Goal: Information Seeking & Learning: Learn about a topic

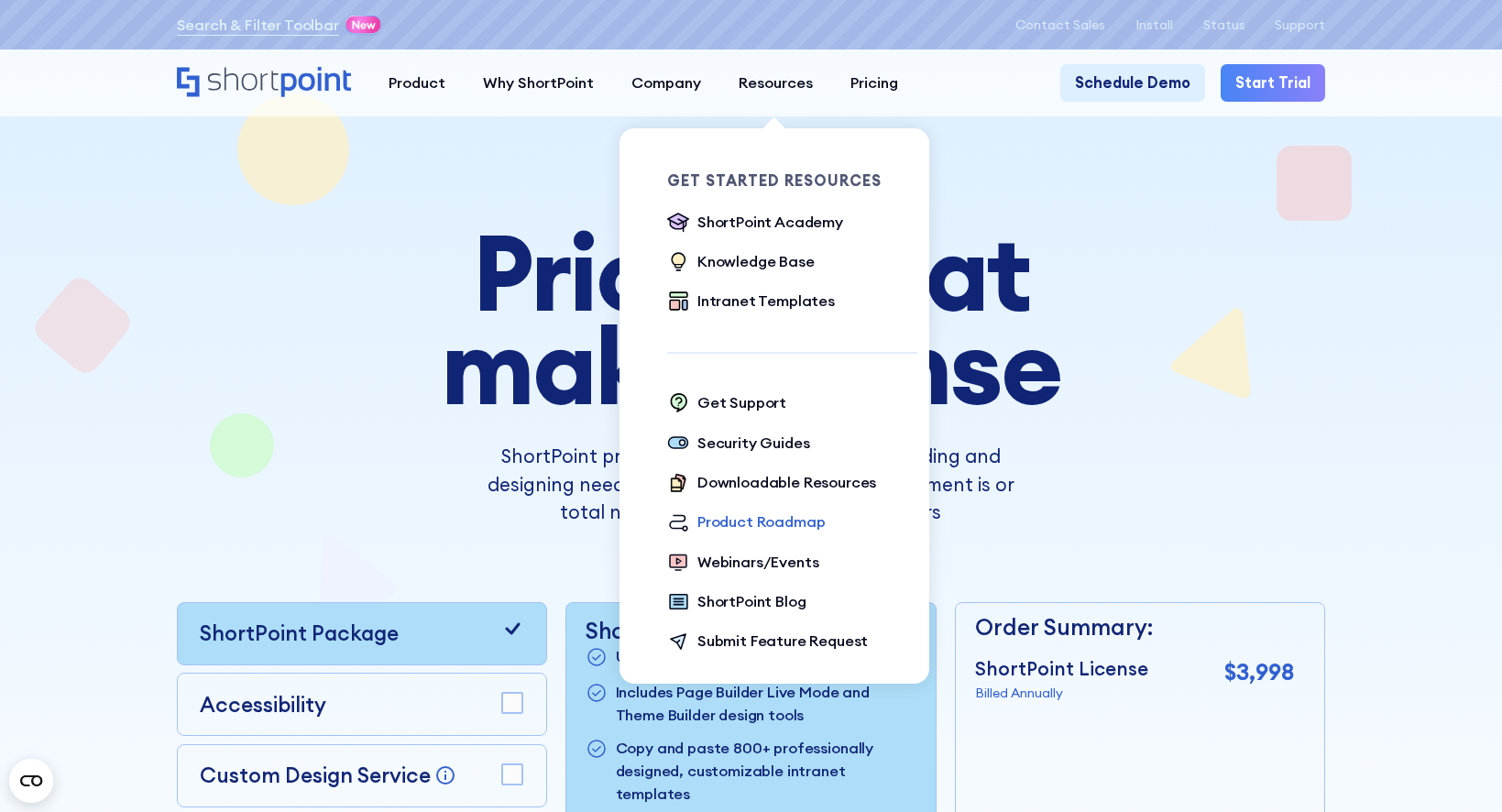
click at [743, 526] on div "Product Roadmap" at bounding box center [762, 522] width 128 height 23
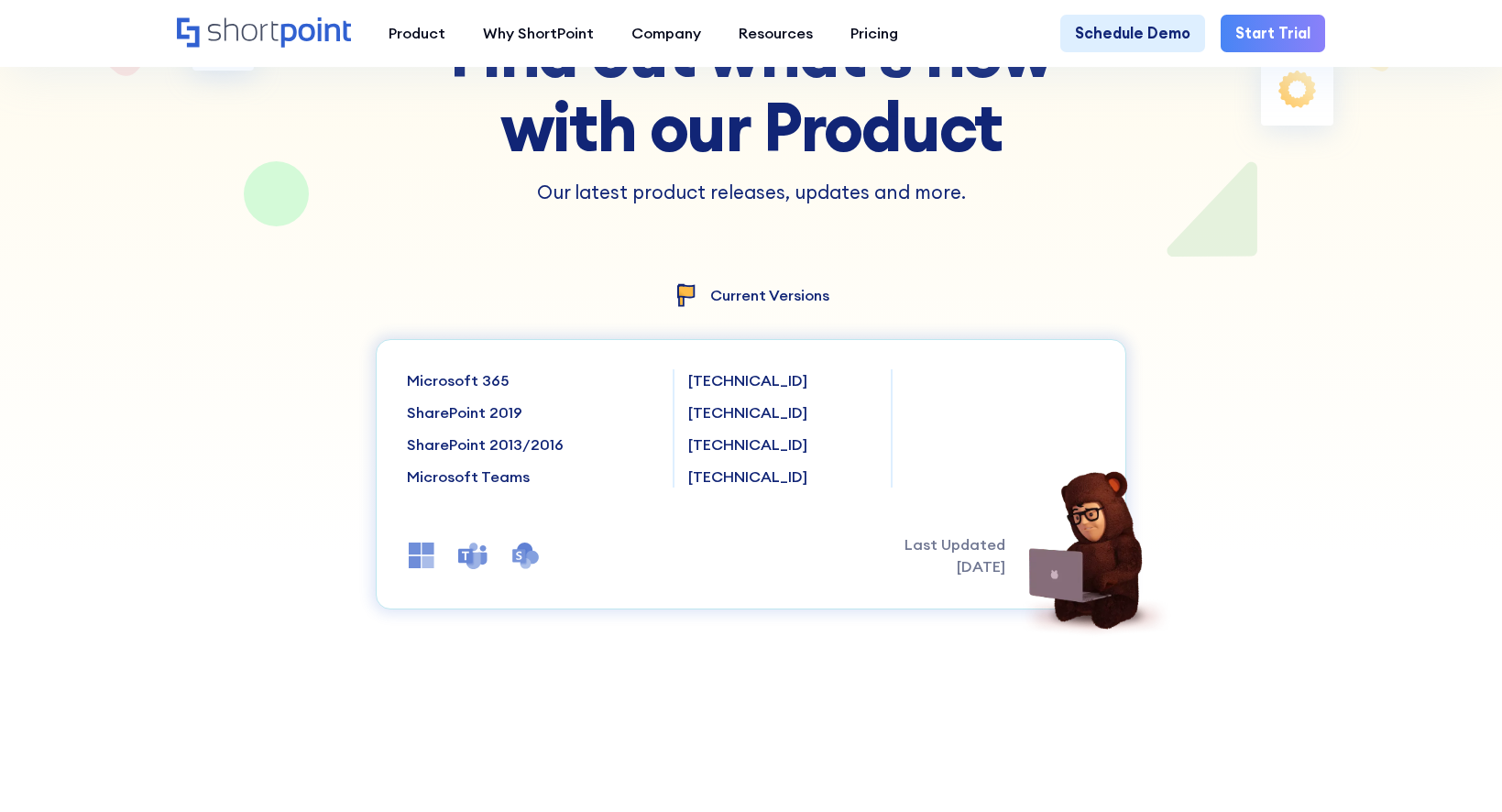
scroll to position [367, 0]
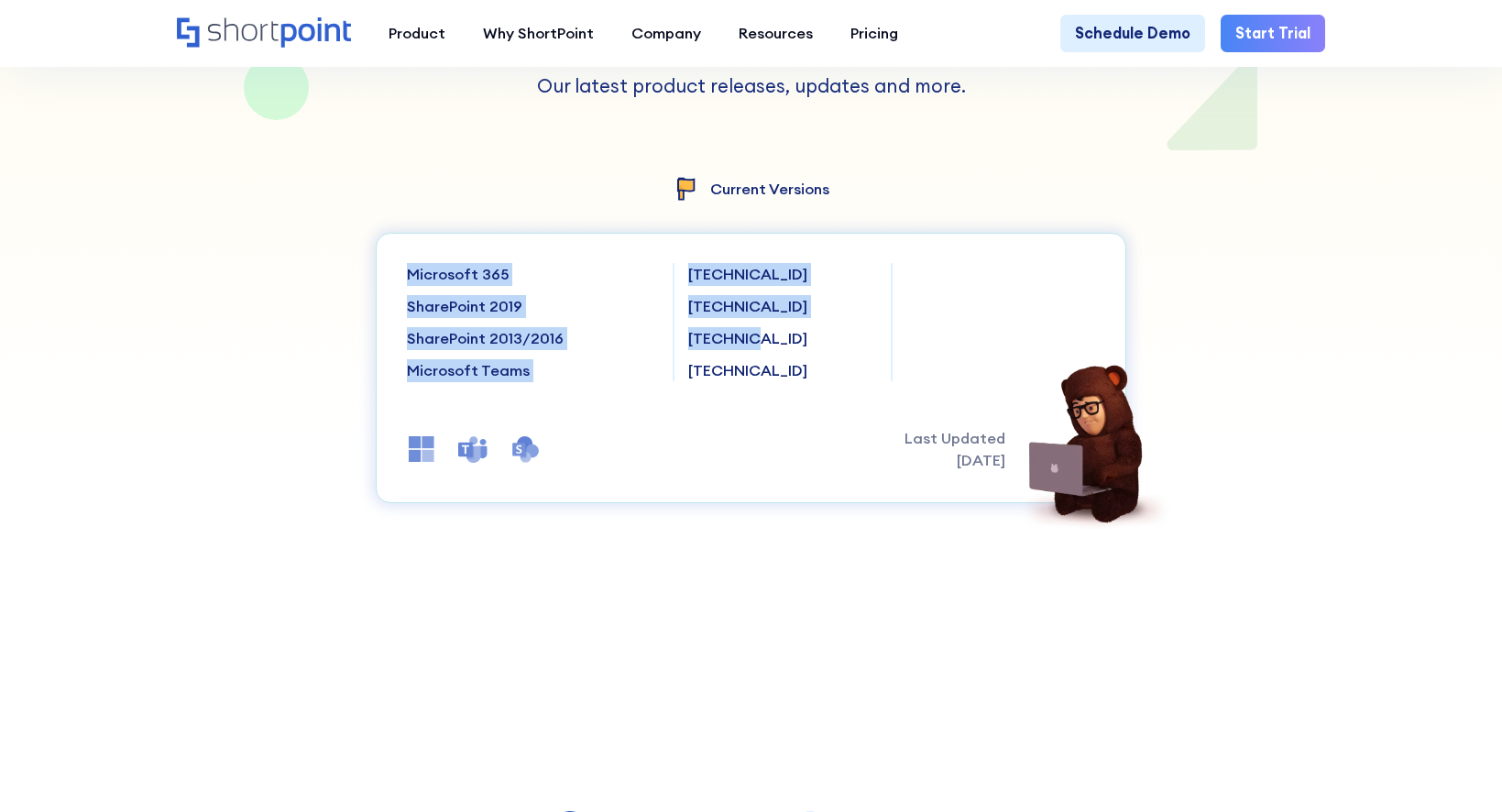
drag, startPoint x: 407, startPoint y: 271, endPoint x: 724, endPoint y: 329, distance: 322.3
click at [725, 335] on div "Microsoft 365 SharePoint 2019 SharePoint 2013/2016 Microsoft Teams [TECHNICAL_I…" at bounding box center [751, 322] width 689 height 118
drag, startPoint x: 724, startPoint y: 329, endPoint x: 550, endPoint y: 301, distance: 176.2
click at [550, 301] on div "Microsoft 365 SharePoint 2019 SharePoint 2013/2016 Microsoft Teams" at bounding box center [532, 322] width 251 height 118
click at [508, 326] on div "Microsoft 365 SharePoint 2019 SharePoint 2013/2016 Microsoft Teams" at bounding box center [532, 322] width 251 height 118
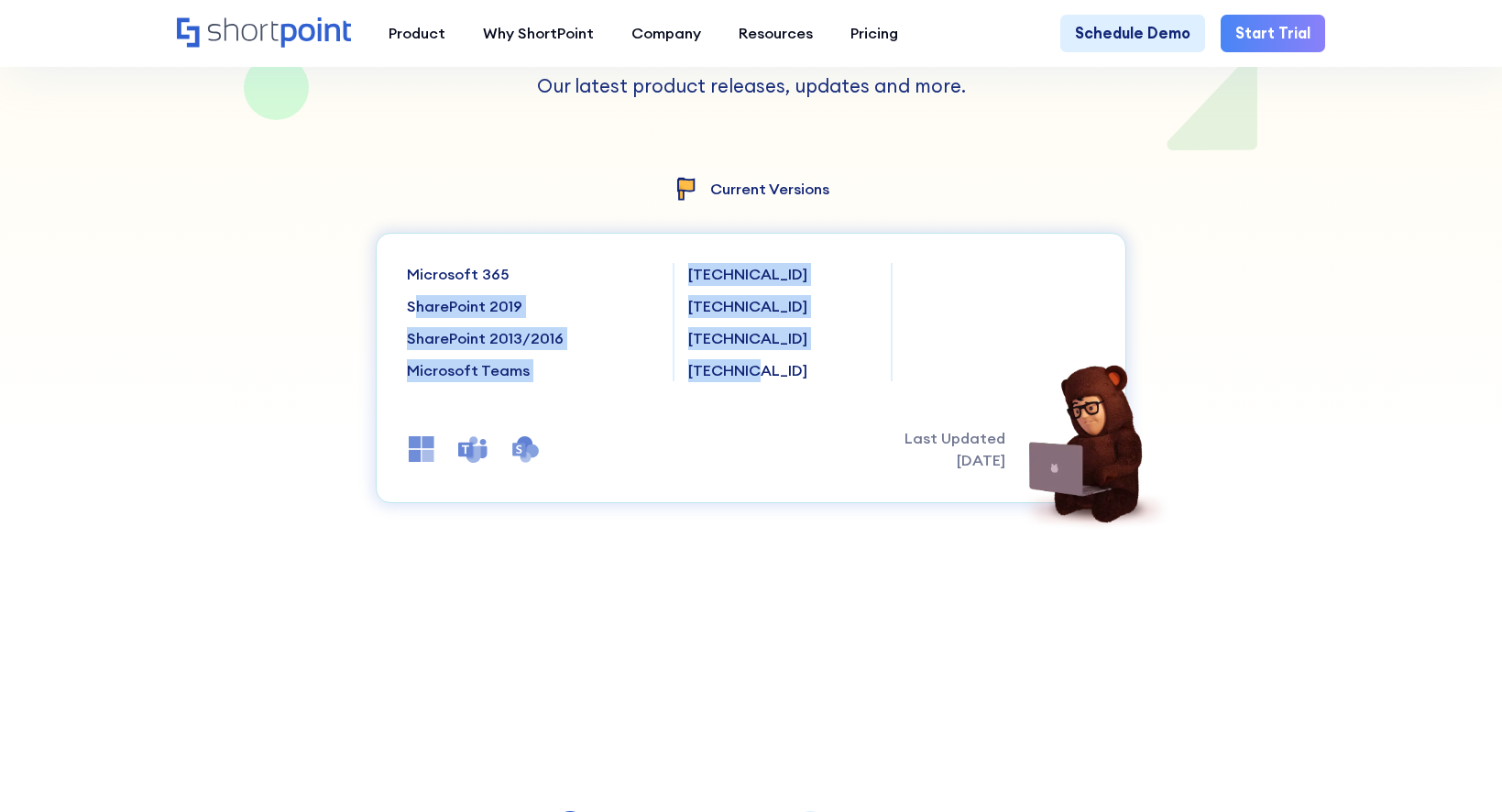
drag, startPoint x: 408, startPoint y: 305, endPoint x: 761, endPoint y: 377, distance: 360.3
click at [761, 377] on div "Microsoft 365 SharePoint 2019 SharePoint 2013/2016 Microsoft Teams [TECHNICAL_I…" at bounding box center [751, 322] width 689 height 118
drag, startPoint x: 761, startPoint y: 377, endPoint x: 573, endPoint y: 351, distance: 189.8
click at [573, 350] on p "SharePoint 2013/2016" at bounding box center [532, 339] width 251 height 23
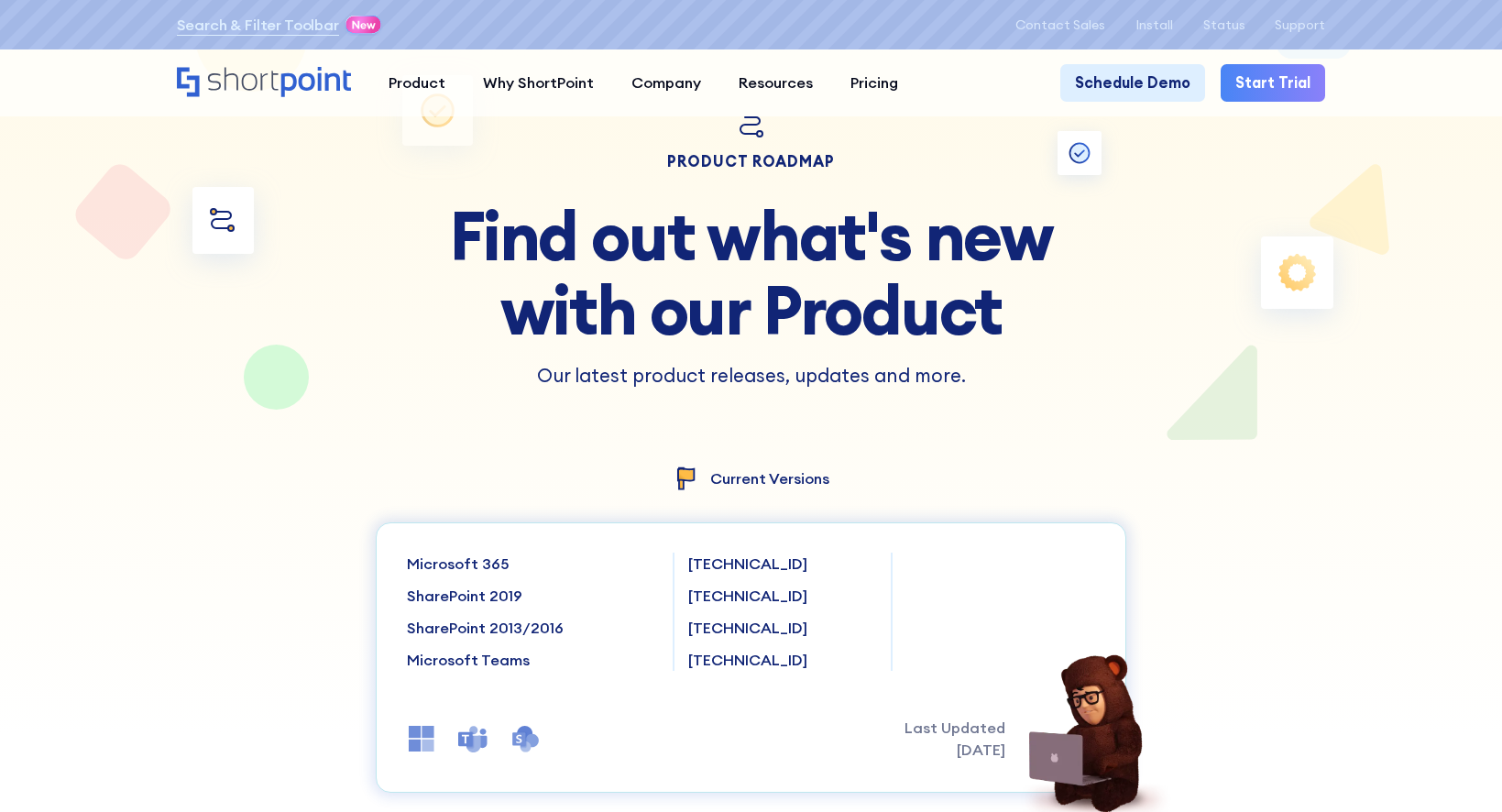
scroll to position [0, 0]
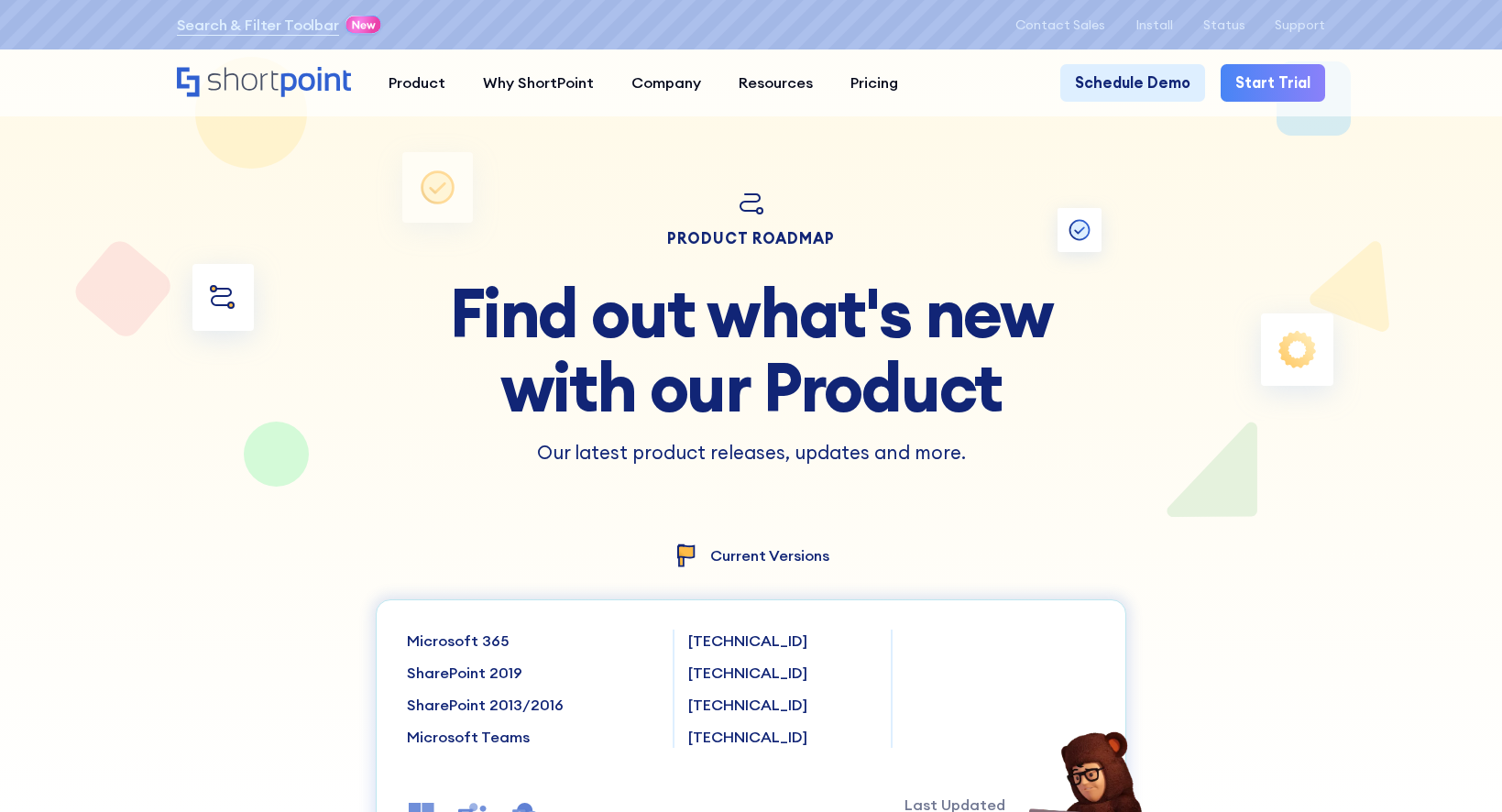
click at [1081, 232] on div "product roadmap Find out what's new with our Product Our latest product release…" at bounding box center [751, 378] width 751 height 381
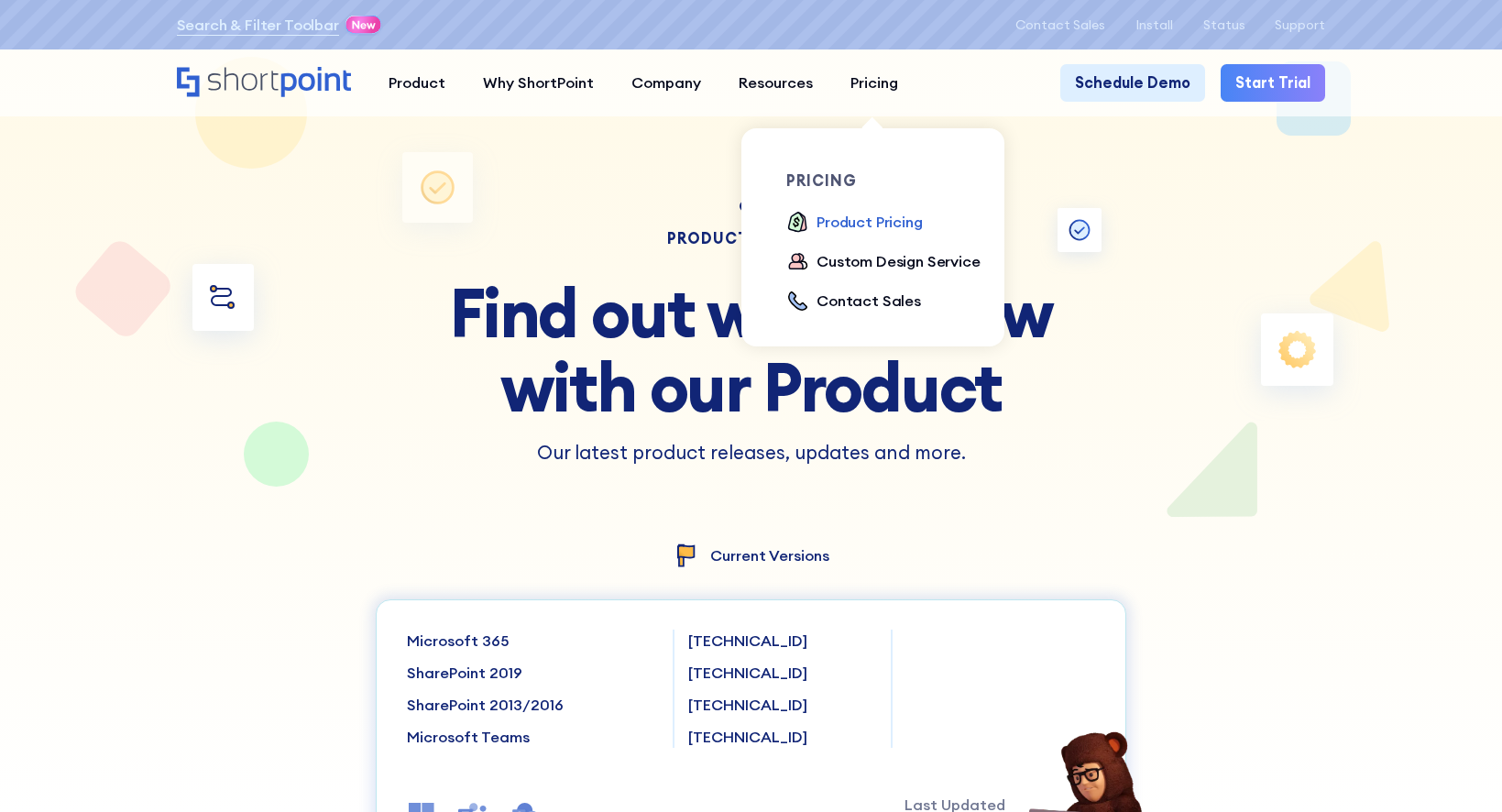
click at [877, 220] on div "Product Pricing" at bounding box center [869, 222] width 107 height 23
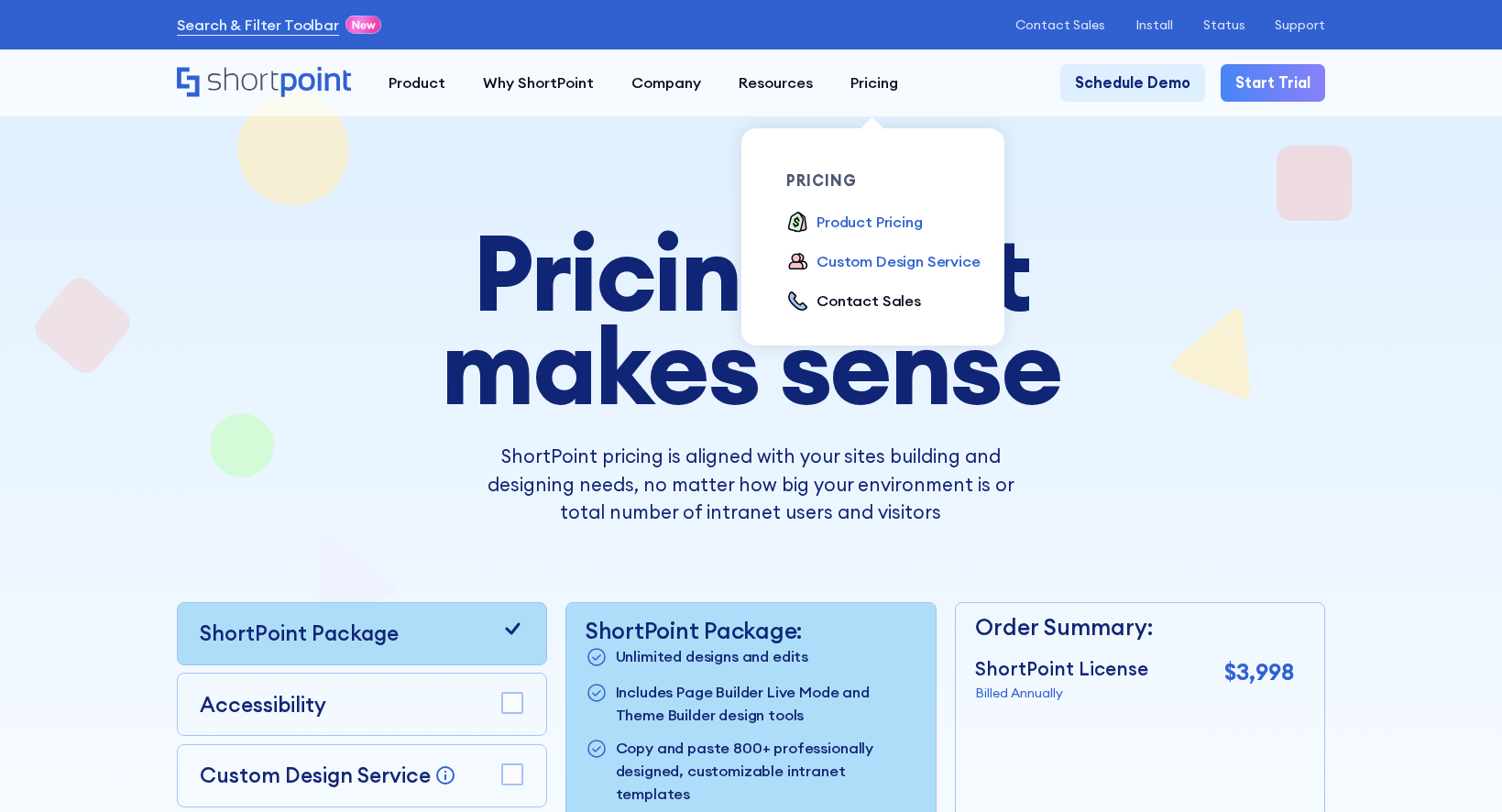
click at [881, 262] on div "Custom Design Service" at bounding box center [898, 262] width 164 height 23
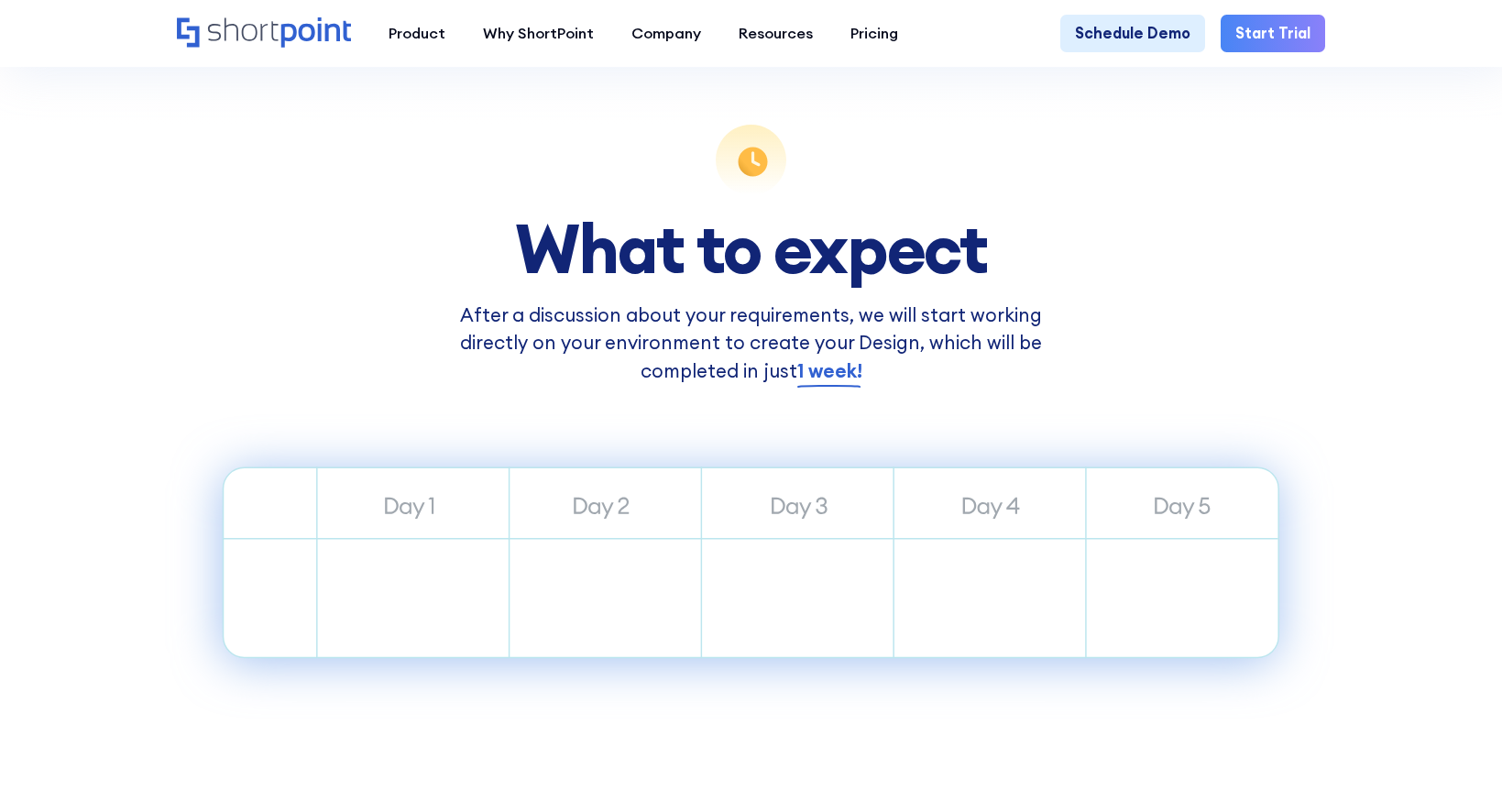
scroll to position [916, 0]
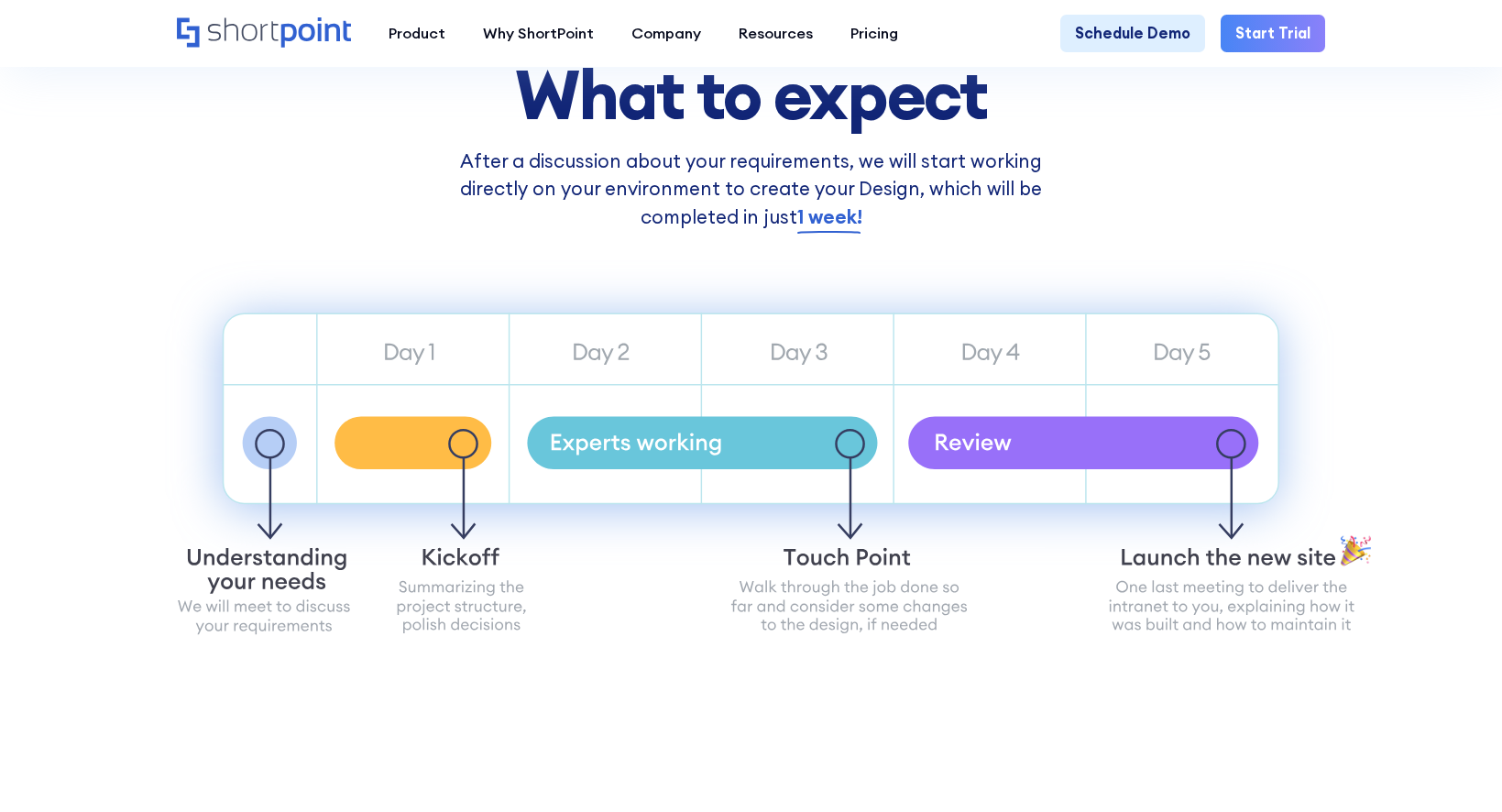
drag, startPoint x: 895, startPoint y: 240, endPoint x: 507, endPoint y: 96, distance: 413.9
click at [507, 96] on div "What to expect After a discussion about your requirements, we will start workin…" at bounding box center [751, 101] width 638 height 261
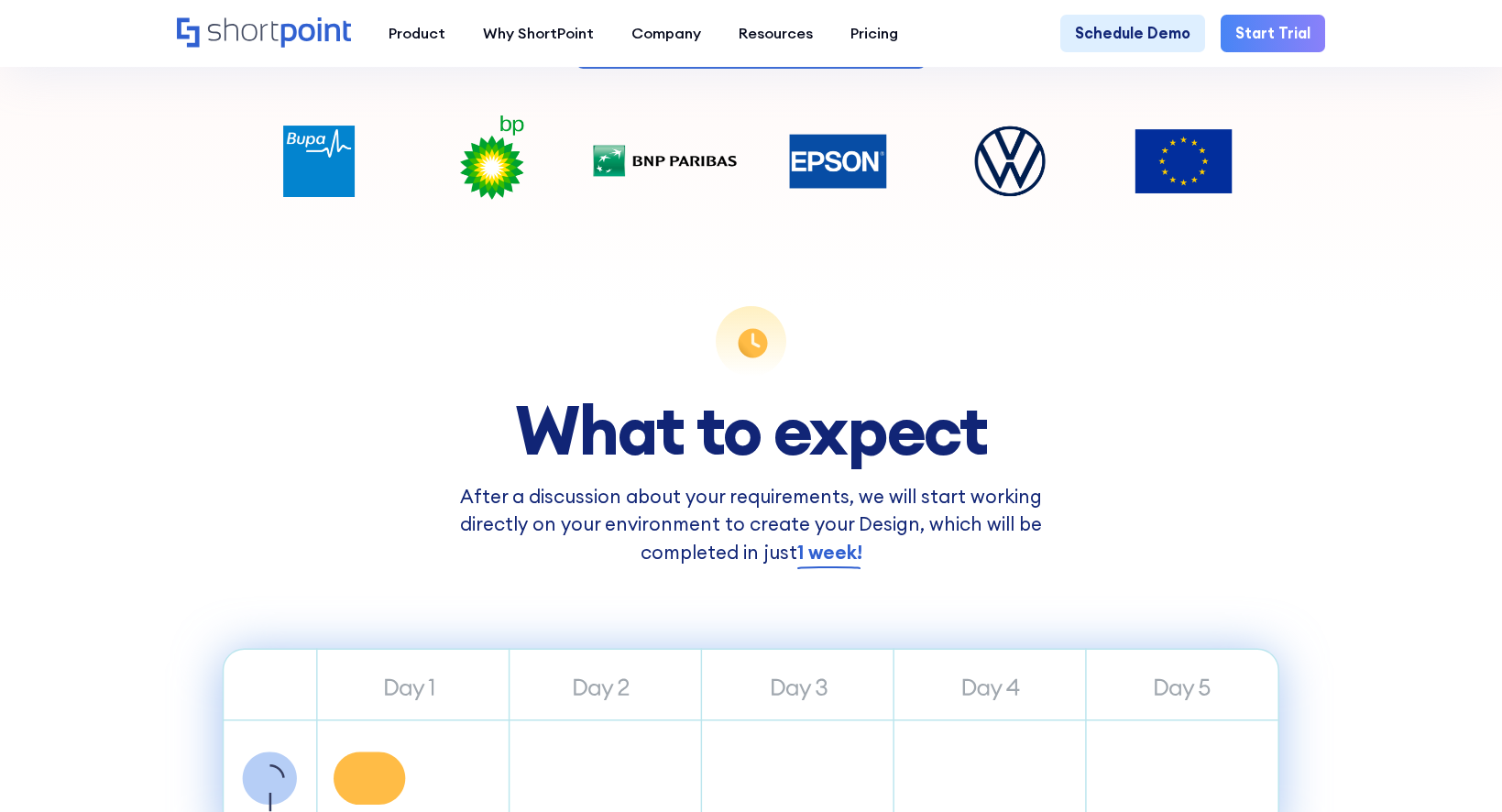
scroll to position [550, 0]
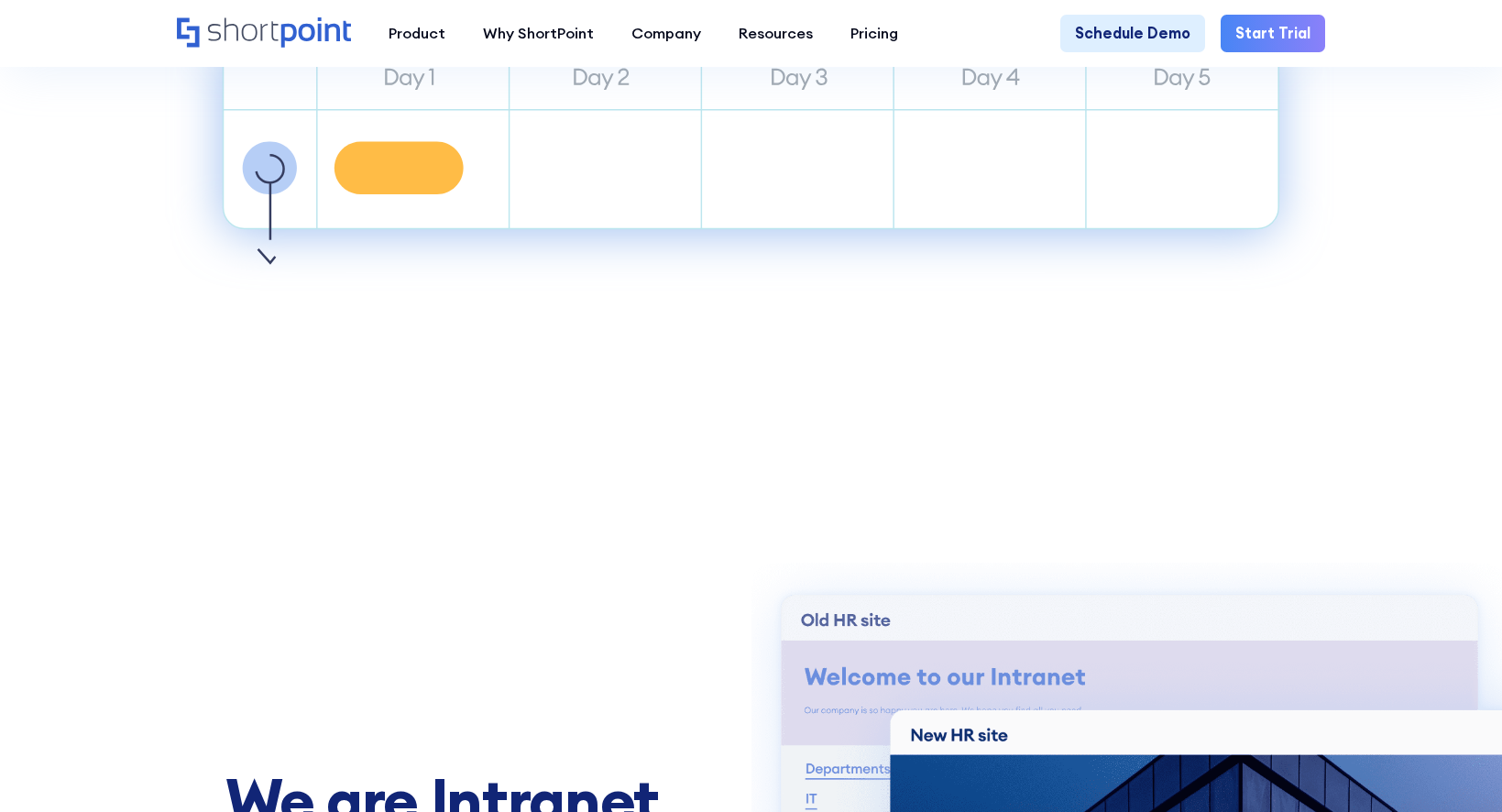
scroll to position [1740, 0]
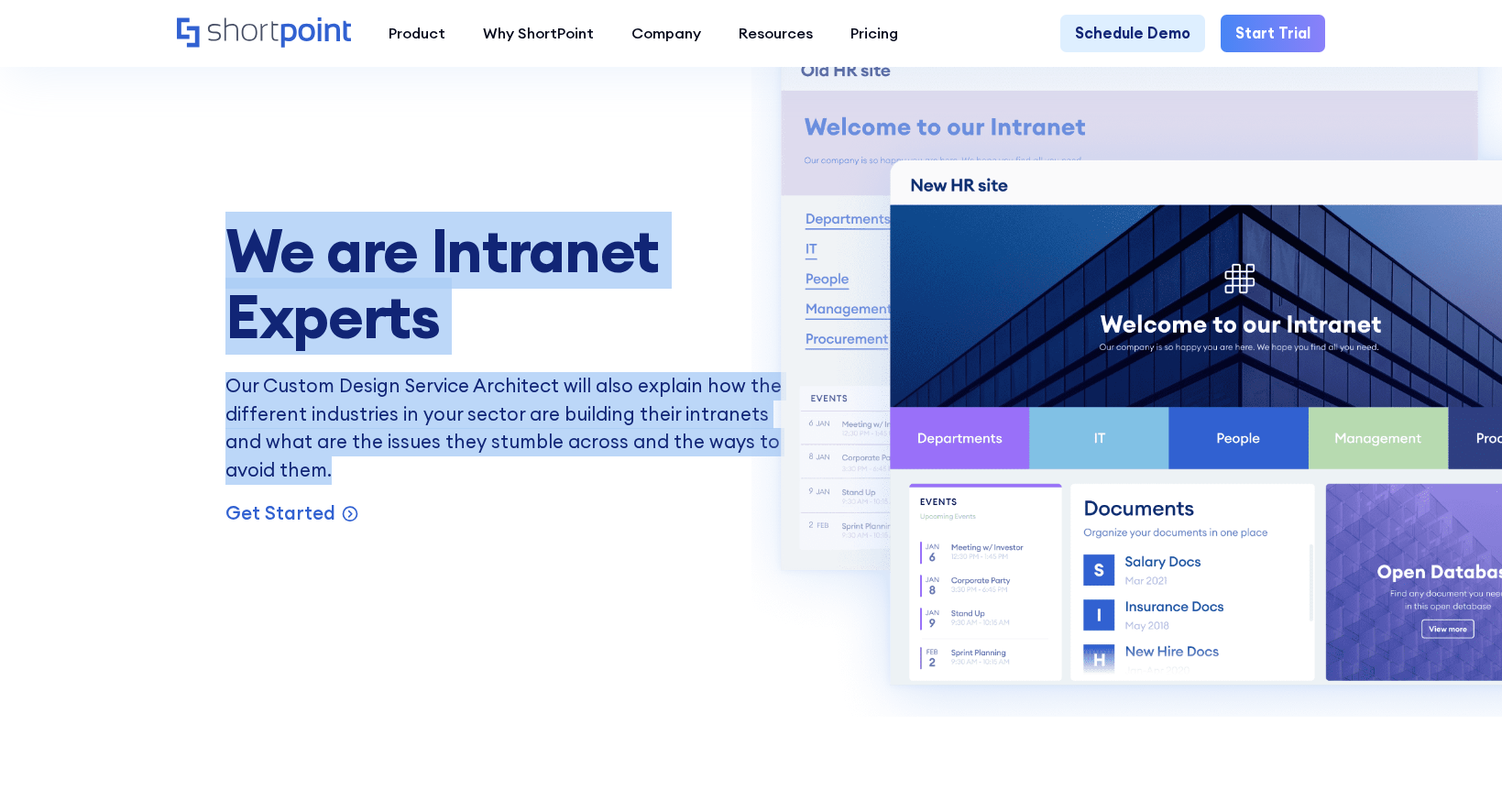
drag, startPoint x: 385, startPoint y: 484, endPoint x: 114, endPoint y: 215, distance: 381.8
click at [114, 215] on div "We are Intranet Experts Our Custom Design Service Architect will also explain h…" at bounding box center [750, 346] width 1276 height 812
click at [752, 395] on img at bounding box center [1182, 364] width 862 height 703
click at [788, 375] on img at bounding box center [1182, 364] width 862 height 703
click at [663, 383] on p "Our Custom Design Service Architect will also explain how the different industr…" at bounding box center [506, 428] width 564 height 113
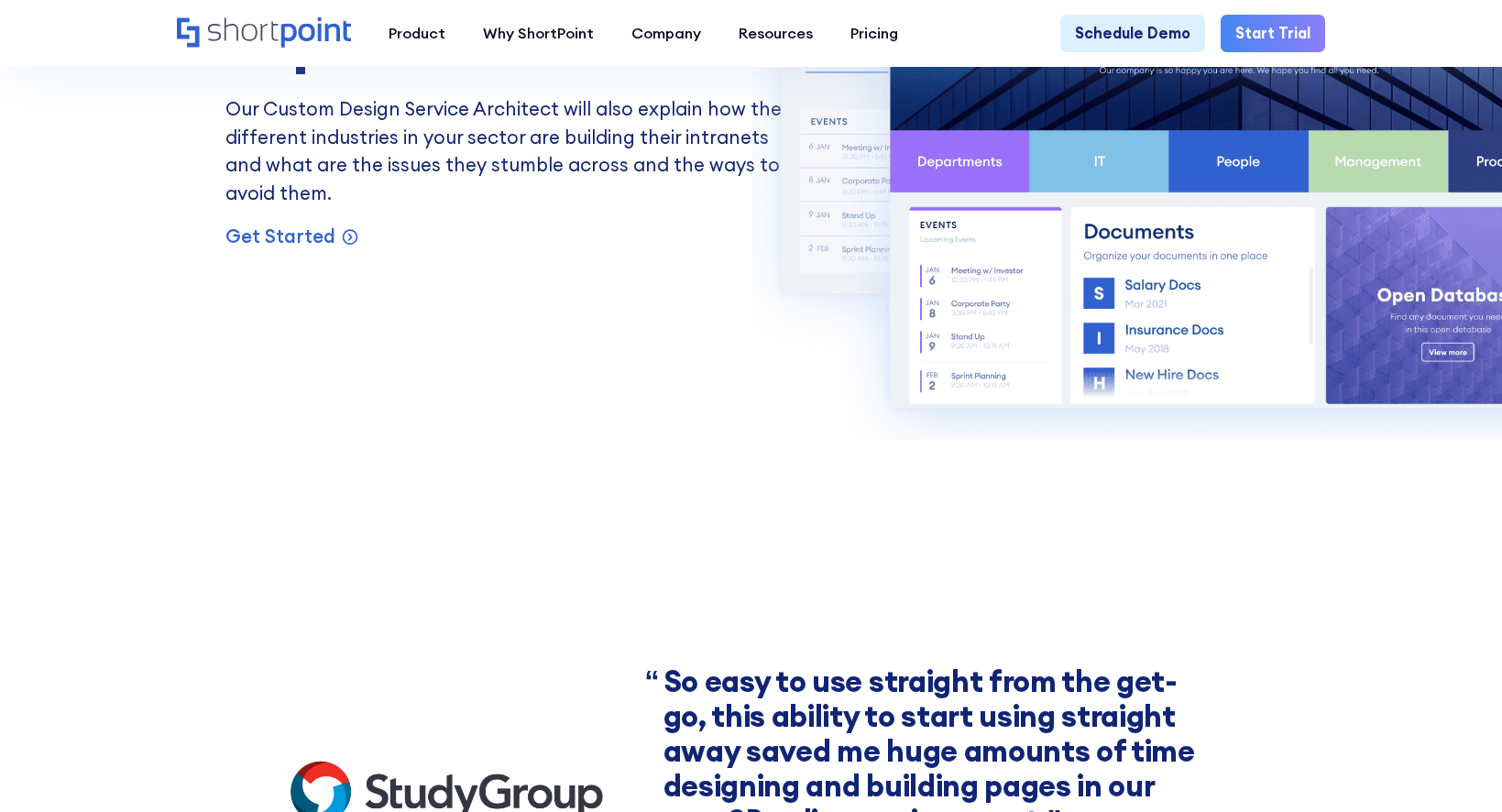
scroll to position [2382, 0]
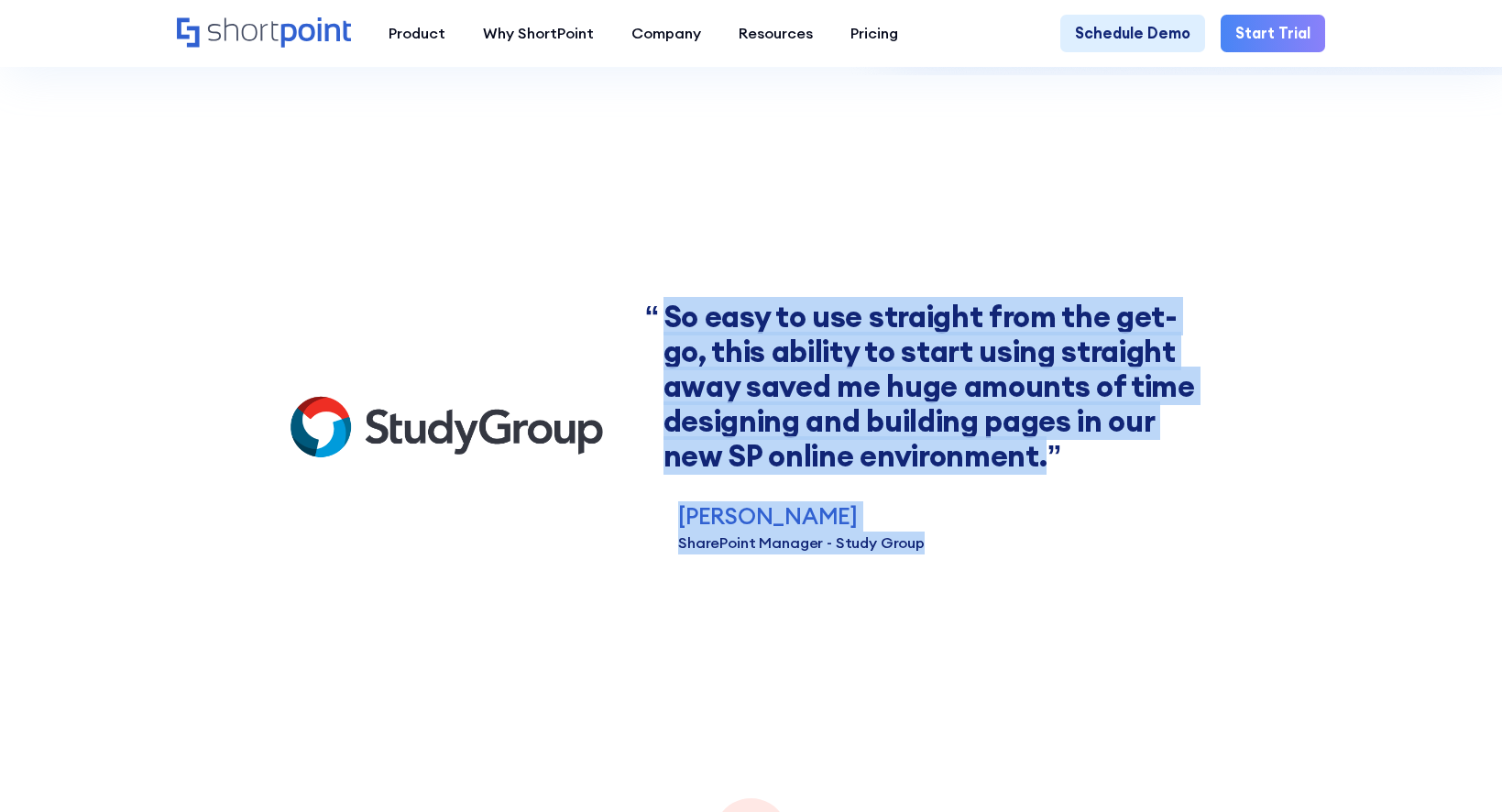
drag, startPoint x: 635, startPoint y: 302, endPoint x: 1080, endPoint y: 566, distance: 517.4
click at [1080, 566] on section "So easy to use straight from the get-go, this ability to start using straight a…" at bounding box center [751, 426] width 1502 height 443
click at [1072, 554] on div "Sam Willis SharePoint Manager - Study Group" at bounding box center [938, 528] width 550 height 52
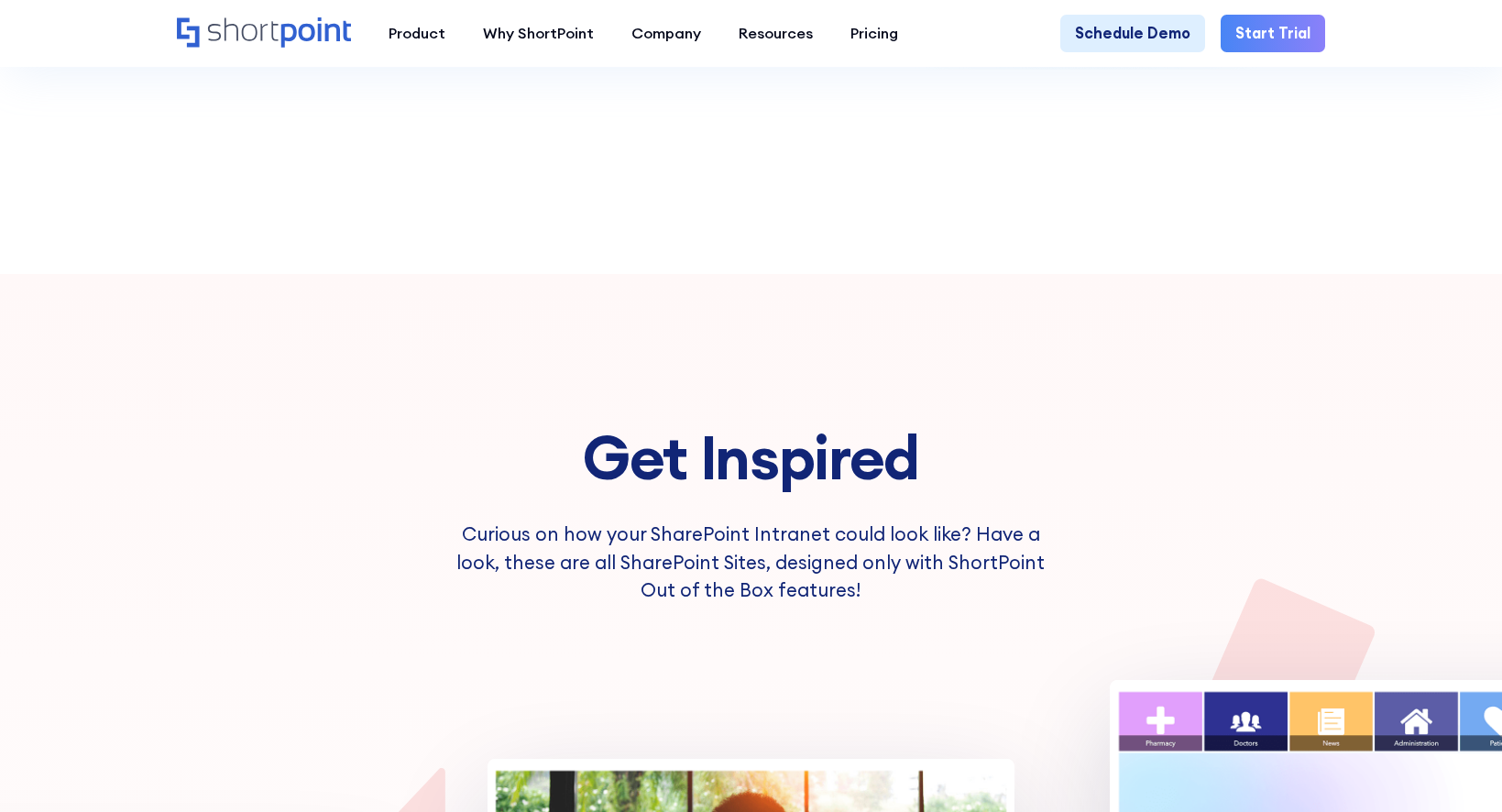
scroll to position [5405, 0]
